Goal: Transaction & Acquisition: Purchase product/service

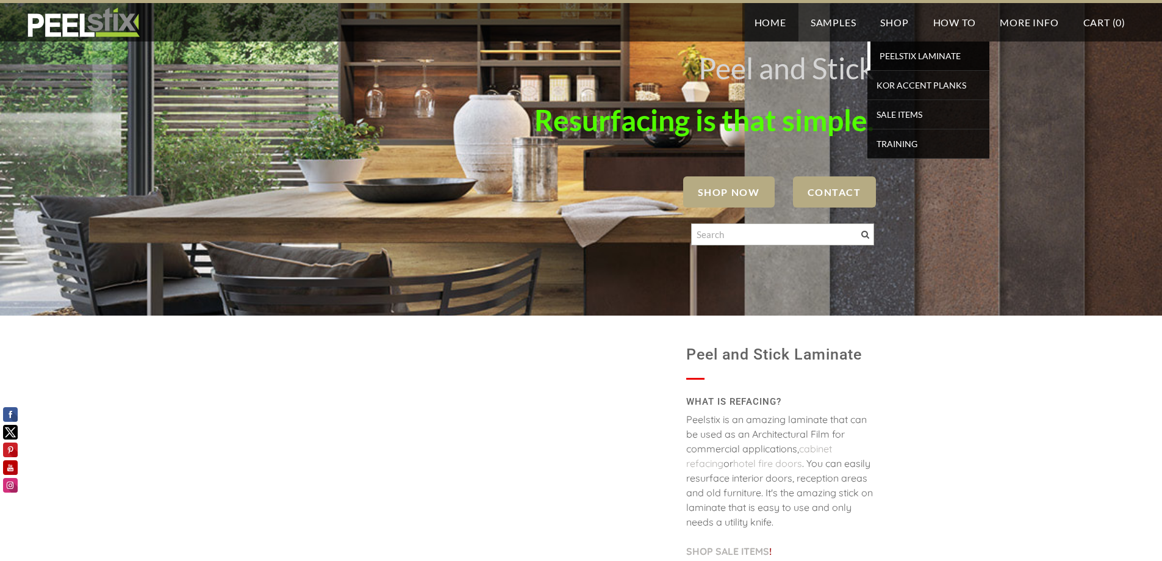
click at [907, 54] on span "PEELSTIX Laminate" at bounding box center [930, 56] width 113 height 16
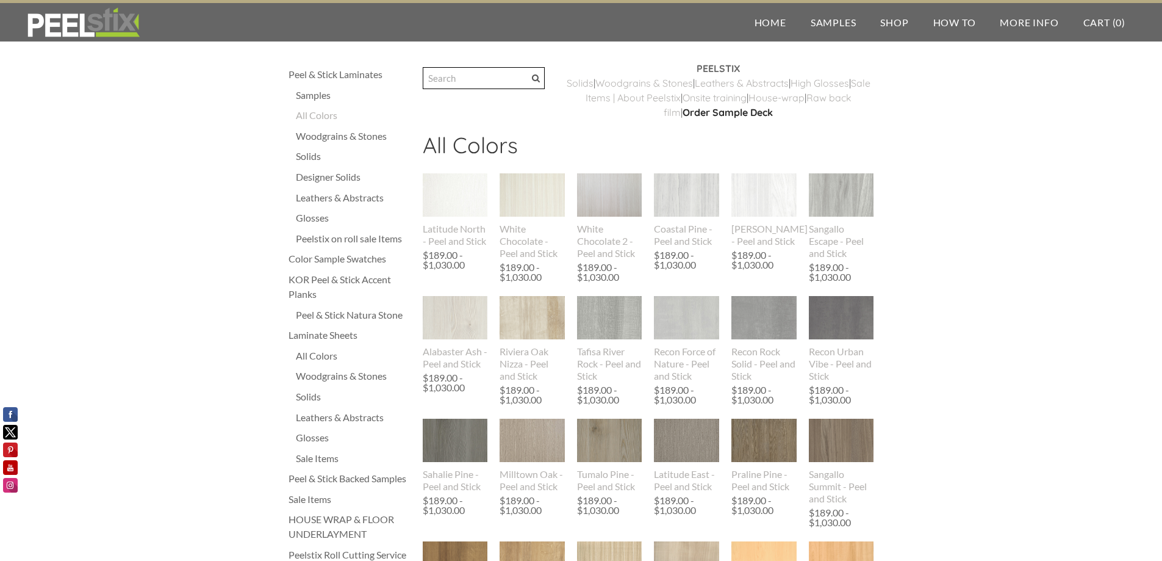
click at [458, 79] on input "Search" at bounding box center [484, 78] width 122 height 22
click at [315, 156] on div "Solids" at bounding box center [353, 156] width 115 height 15
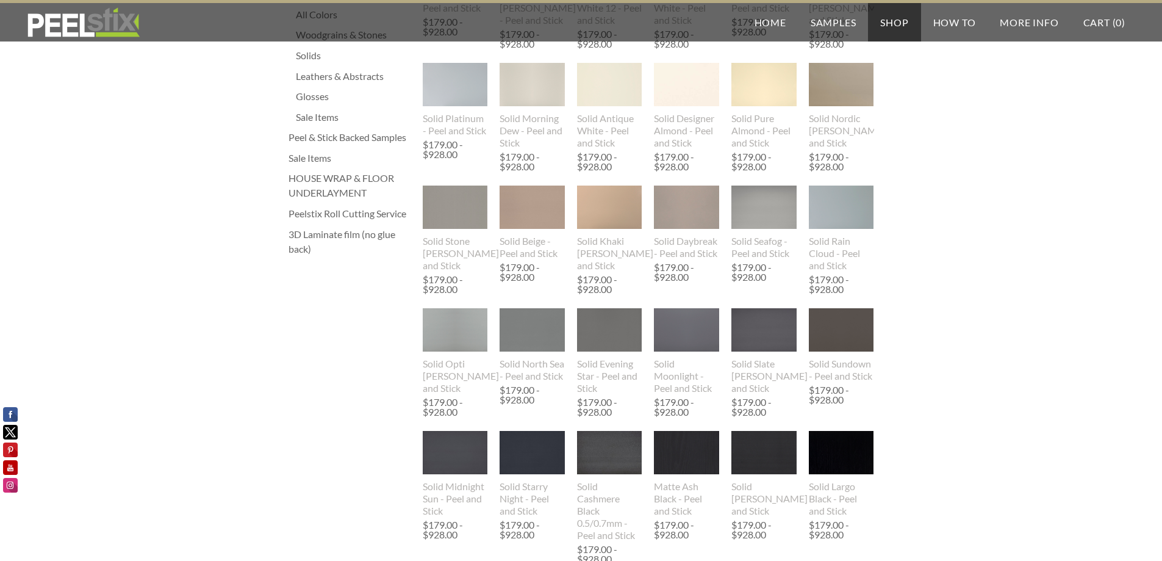
scroll to position [366, 0]
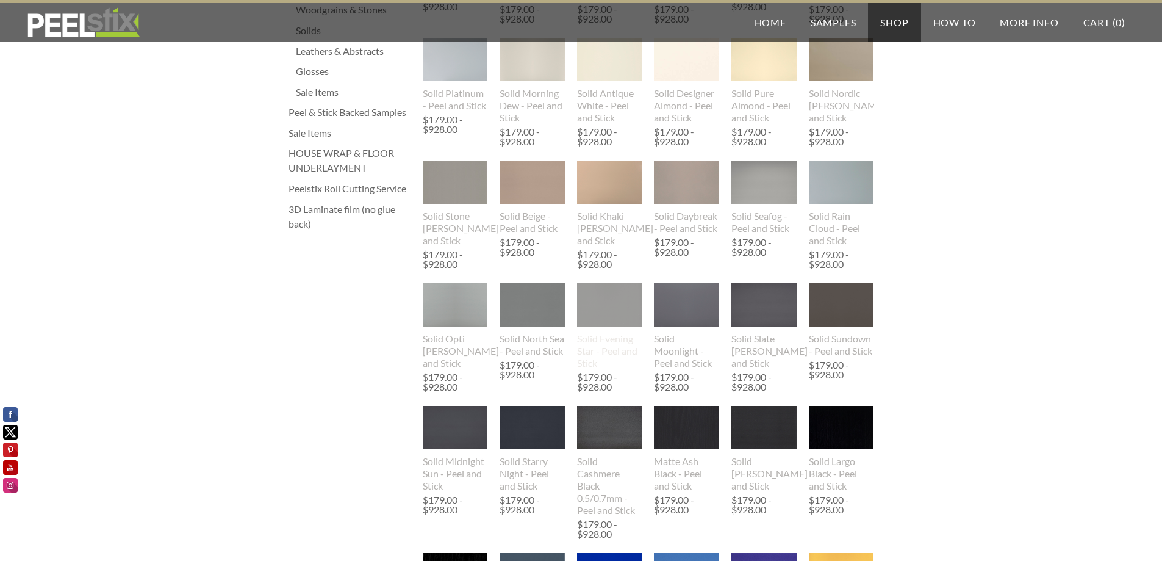
click at [619, 309] on img at bounding box center [609, 306] width 65 height 84
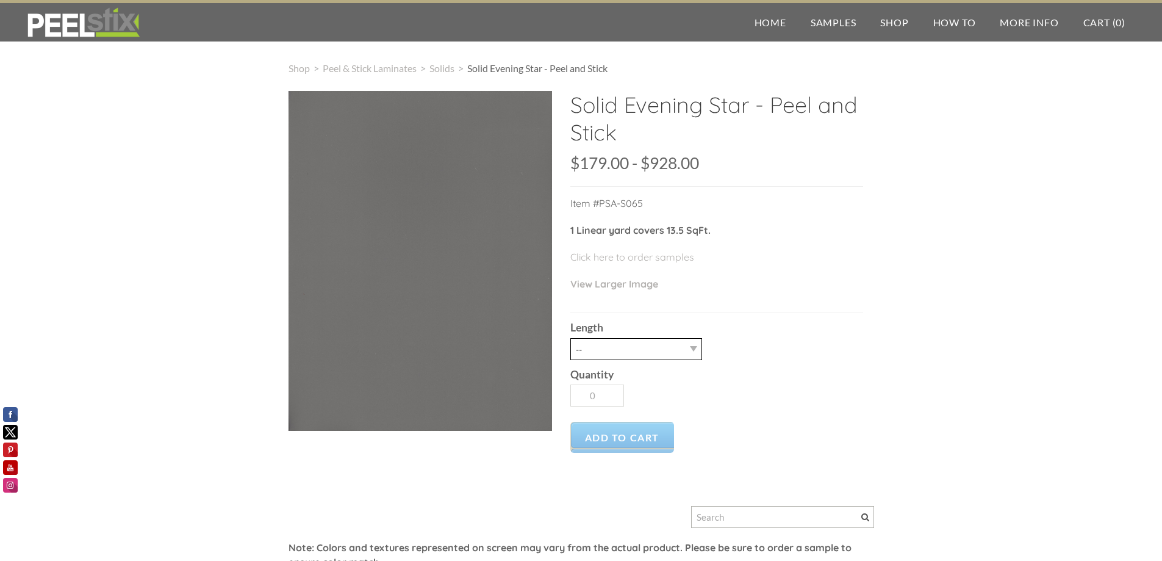
click at [668, 348] on select "-- 3LY 10LY 15LY 30LY" at bounding box center [637, 349] width 132 height 22
select select "10LY"
click at [571, 338] on select "-- 3LY 10LY 15LY 30LY" at bounding box center [637, 349] width 132 height 22
type input "1"
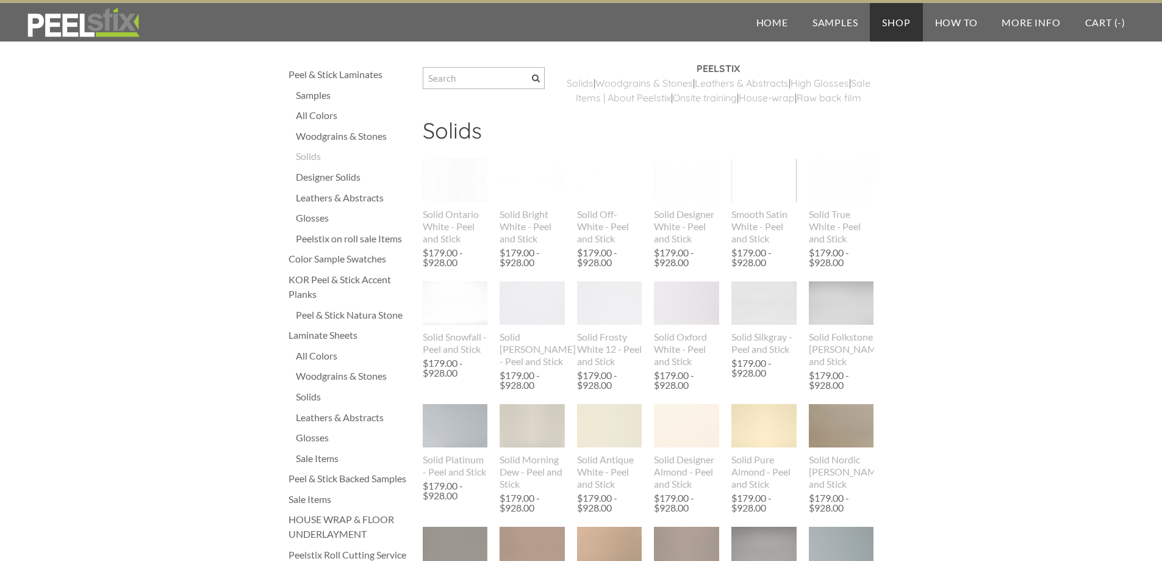
click at [450, 404] on img at bounding box center [455, 425] width 65 height 43
click at [527, 202] on img at bounding box center [532, 180] width 65 height 43
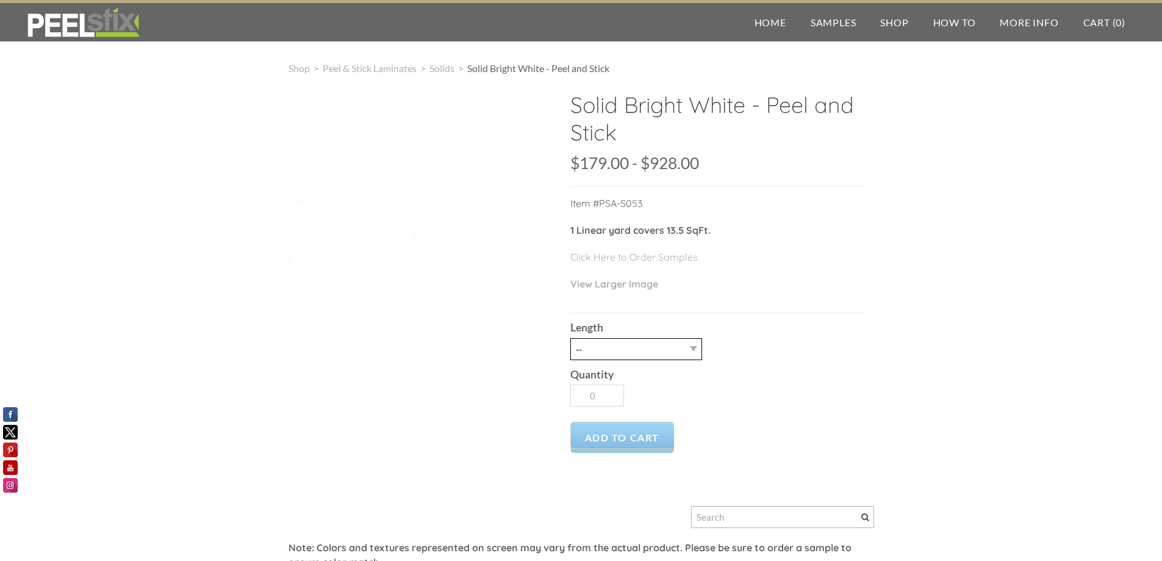
click at [665, 349] on select "-- 3LY 10LY 15LY 30LY" at bounding box center [637, 349] width 132 height 22
select select "10LY"
click at [571, 338] on select "-- 3LY 10LY 15LY 30LY" at bounding box center [637, 349] width 132 height 22
type input "1"
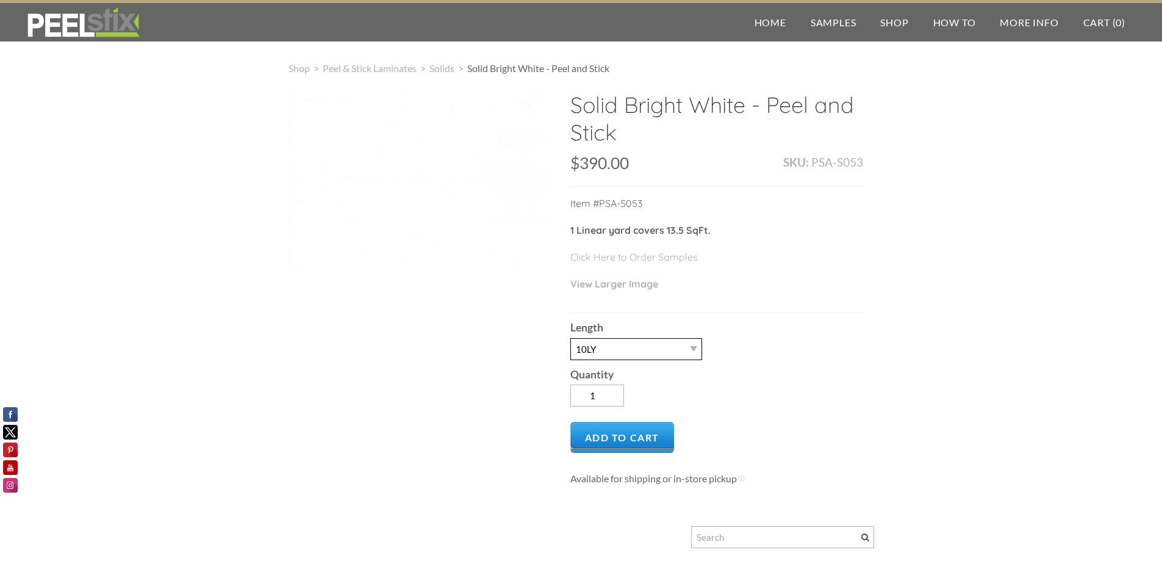
click at [687, 355] on select "-- 3LY 10LY 15LY 30LY" at bounding box center [637, 349] width 132 height 22
select select "3LY"
click at [571, 338] on select "-- 3LY 10LY 15LY 30LY" at bounding box center [637, 349] width 132 height 22
click at [704, 348] on div "Length -- 3LY 10LY 15LY 30LY" at bounding box center [717, 336] width 293 height 46
click at [696, 347] on select "-- 3LY 10LY 15LY 30LY" at bounding box center [637, 349] width 132 height 22
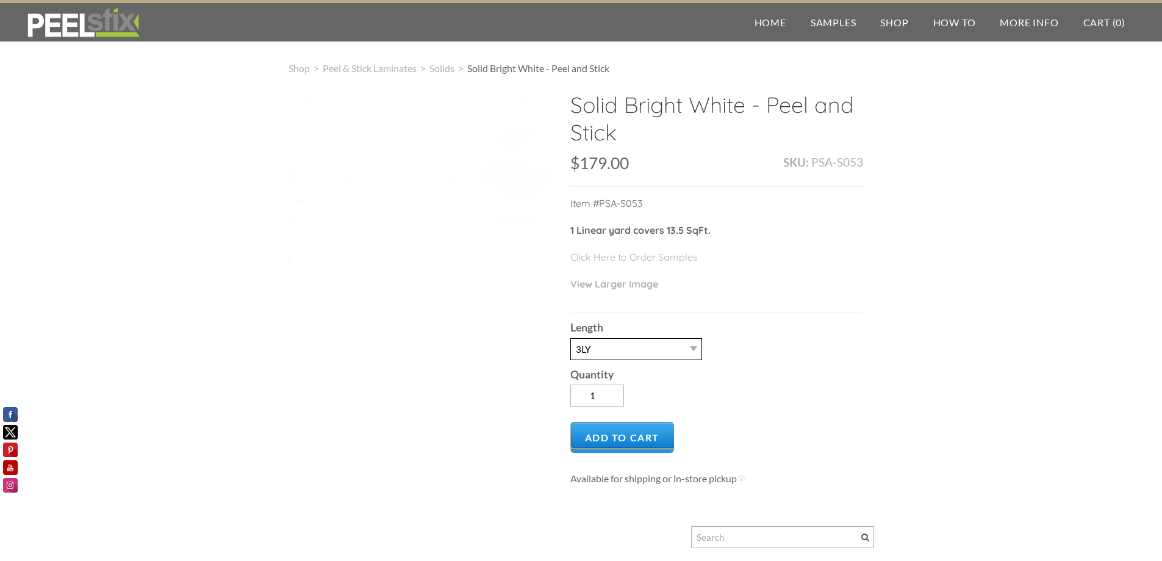
click at [696, 347] on select "-- 3LY 10LY 15LY 30LY" at bounding box center [637, 349] width 132 height 22
click at [596, 395] on input "1" at bounding box center [598, 395] width 54 height 22
